Goal: Task Accomplishment & Management: Complete application form

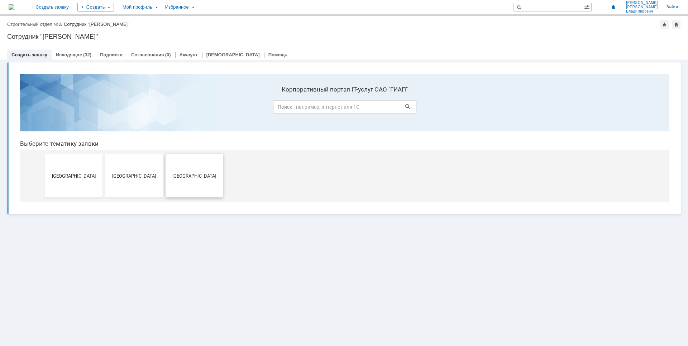
click at [182, 186] on button "[GEOGRAPHIC_DATA]" at bounding box center [194, 175] width 57 height 43
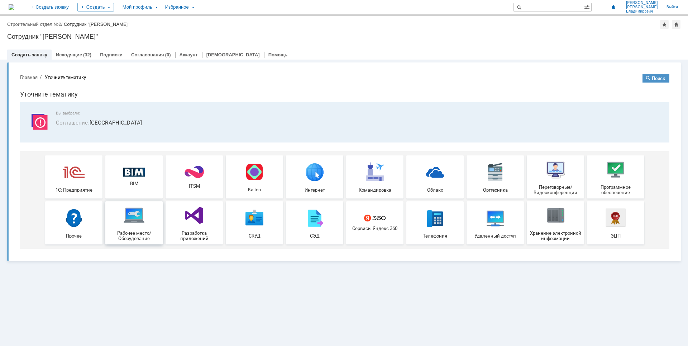
click at [141, 232] on span "Рабочее место/Оборудование" at bounding box center [134, 235] width 53 height 11
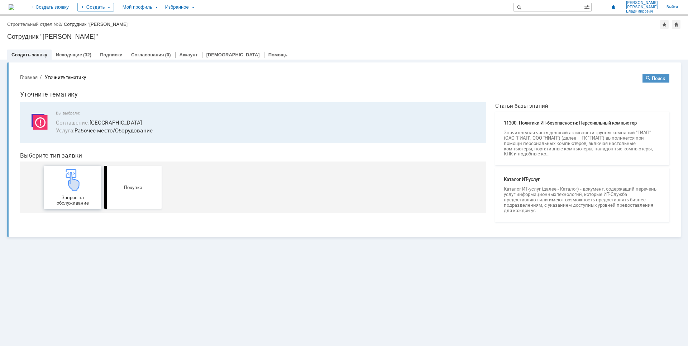
click at [81, 193] on div "Запрос на обслуживание" at bounding box center [72, 187] width 53 height 37
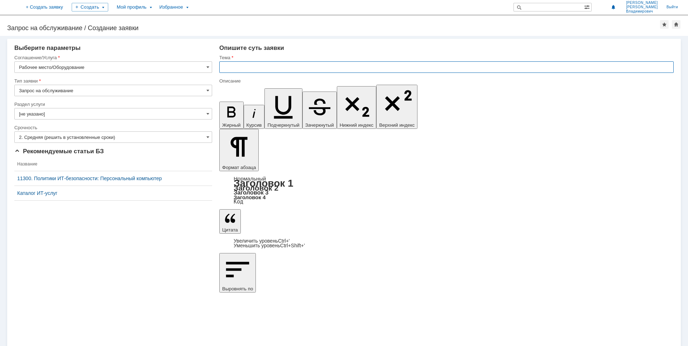
click at [236, 70] on input "text" at bounding box center [446, 66] width 455 height 11
type input "Организация рабочего места"
